Goal: Entertainment & Leisure: Consume media (video, audio)

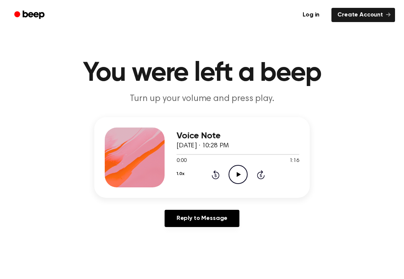
click at [242, 172] on icon "Play Audio" at bounding box center [238, 174] width 19 height 19
click at [241, 169] on icon "Pause Audio" at bounding box center [238, 174] width 19 height 19
click at [400, 49] on main "You were left a beep Turn up your volume and press play. Voice Note [DATE] · 10…" at bounding box center [202, 230] width 404 height 461
click at [235, 172] on icon "Play Audio" at bounding box center [238, 174] width 19 height 19
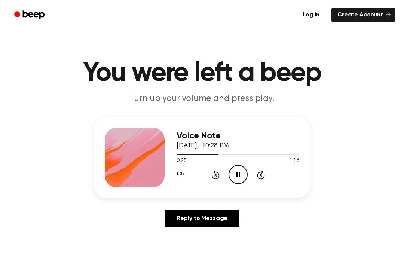
click at [218, 178] on icon at bounding box center [216, 174] width 8 height 9
click at [216, 175] on icon "Rewind 5 seconds" at bounding box center [215, 175] width 8 height 10
click at [216, 173] on icon at bounding box center [216, 174] width 8 height 9
click at [216, 174] on icon "Rewind 5 seconds" at bounding box center [215, 175] width 8 height 10
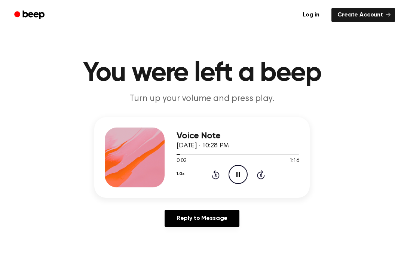
click at [217, 179] on icon at bounding box center [216, 174] width 8 height 9
click at [236, 176] on icon "Play Audio" at bounding box center [238, 174] width 19 height 19
click at [250, 173] on div "1.0x Rewind 5 seconds Pause Audio Skip 5 seconds" at bounding box center [238, 174] width 123 height 19
click at [241, 179] on icon "Pause Audio" at bounding box center [238, 174] width 19 height 19
click at [182, 173] on button "1.0x" at bounding box center [180, 174] width 7 height 13
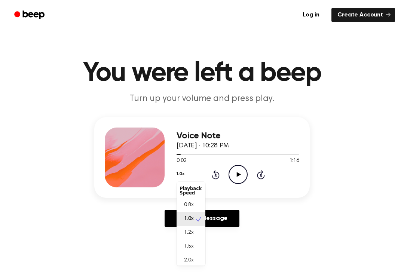
click at [196, 256] on div "2.0x" at bounding box center [191, 261] width 29 height 14
click at [241, 181] on icon "Play Audio" at bounding box center [238, 174] width 19 height 19
click at [185, 170] on button "2.0x" at bounding box center [181, 174] width 9 height 13
click at [200, 204] on div "0.8x" at bounding box center [191, 203] width 29 height 14
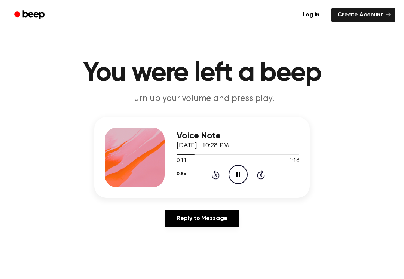
click at [184, 170] on button "0.8x" at bounding box center [181, 174] width 9 height 13
click at [185, 171] on button "0.8x" at bounding box center [181, 174] width 9 height 13
click at [200, 219] on div "1.0x" at bounding box center [191, 219] width 29 height 14
